Goal: Transaction & Acquisition: Purchase product/service

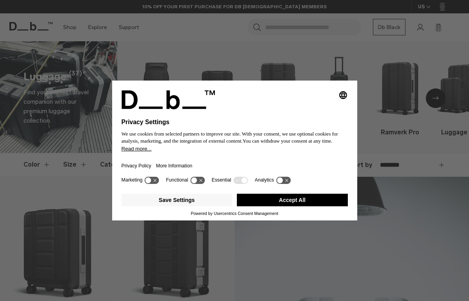
click at [17, 163] on div "Selecting an option will immediately change the language Privacy Settings We us…" at bounding box center [234, 150] width 469 height 301
click at [302, 201] on button "Accept All" at bounding box center [292, 199] width 111 height 13
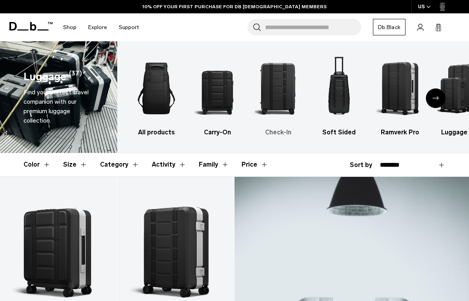
click at [281, 85] on img "3 / 6" at bounding box center [278, 88] width 47 height 71
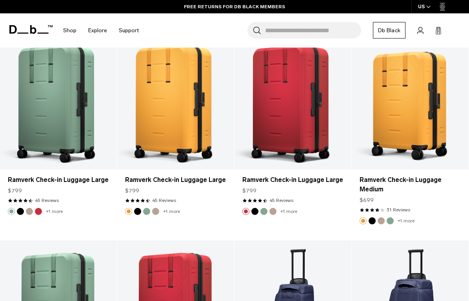
scroll to position [737, 0]
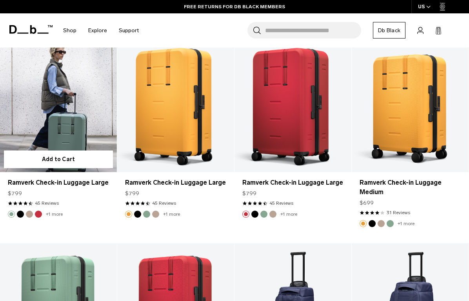
click at [67, 131] on link "Ramverk Check-in Luggage Large" at bounding box center [58, 107] width 117 height 130
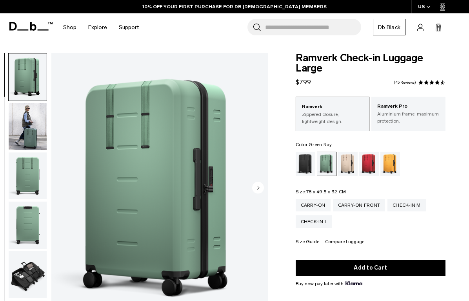
click at [24, 275] on img "button" at bounding box center [28, 274] width 38 height 47
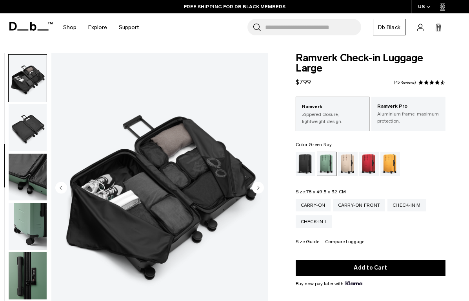
scroll to position [197, 0]
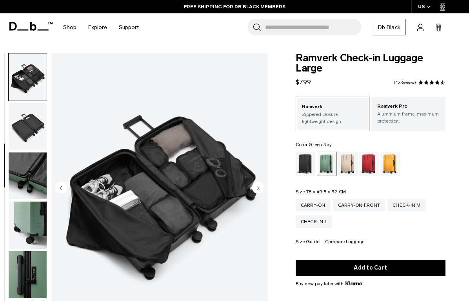
click at [39, 174] on img "button" at bounding box center [28, 175] width 38 height 47
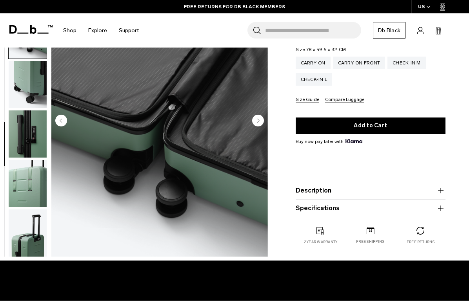
scroll to position [143, 0]
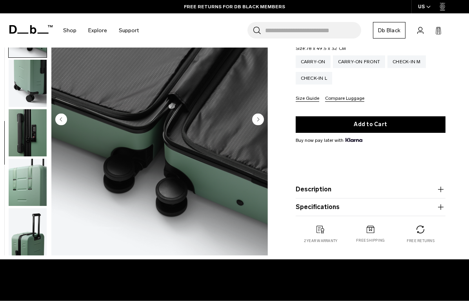
click at [30, 217] on img "button" at bounding box center [28, 231] width 38 height 47
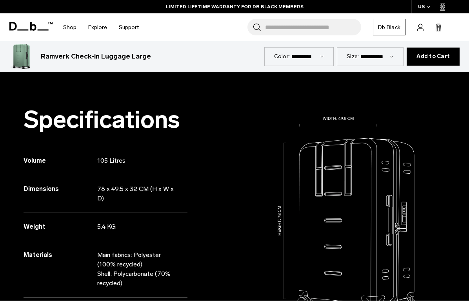
scroll to position [0, 0]
